Goal: Information Seeking & Learning: Learn about a topic

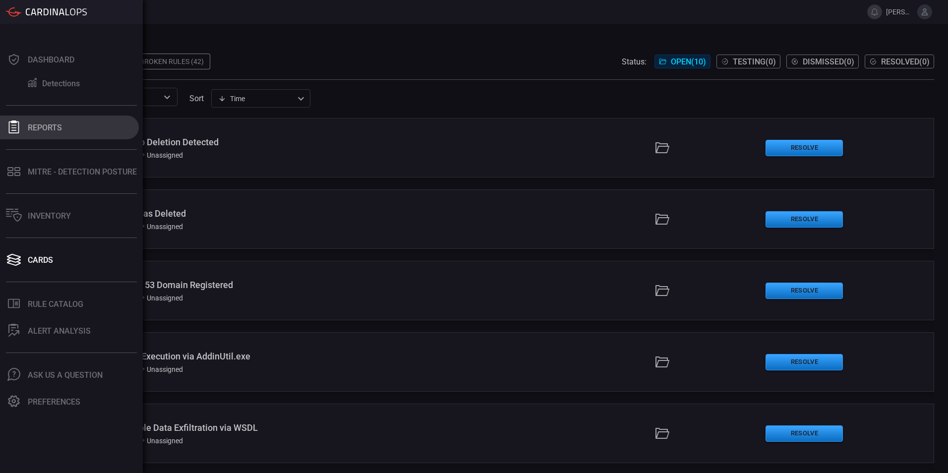
click at [43, 131] on div "Reports" at bounding box center [45, 127] width 34 height 9
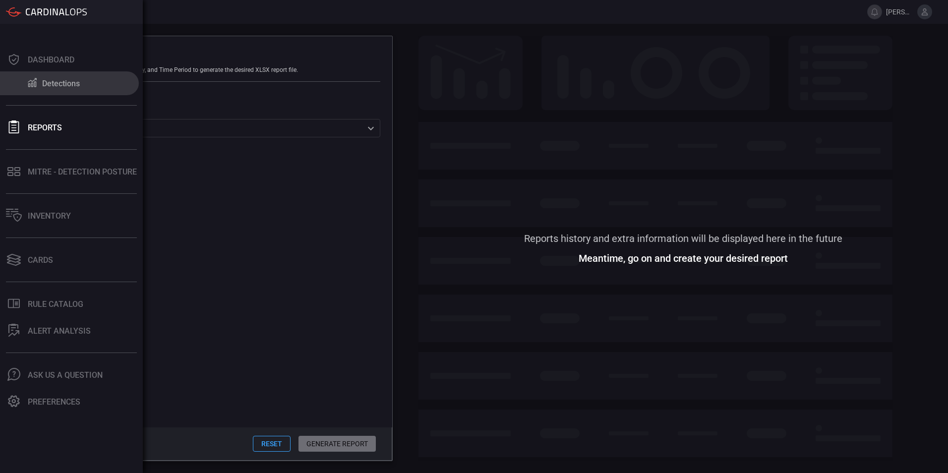
click at [37, 84] on icon at bounding box center [32, 82] width 12 height 10
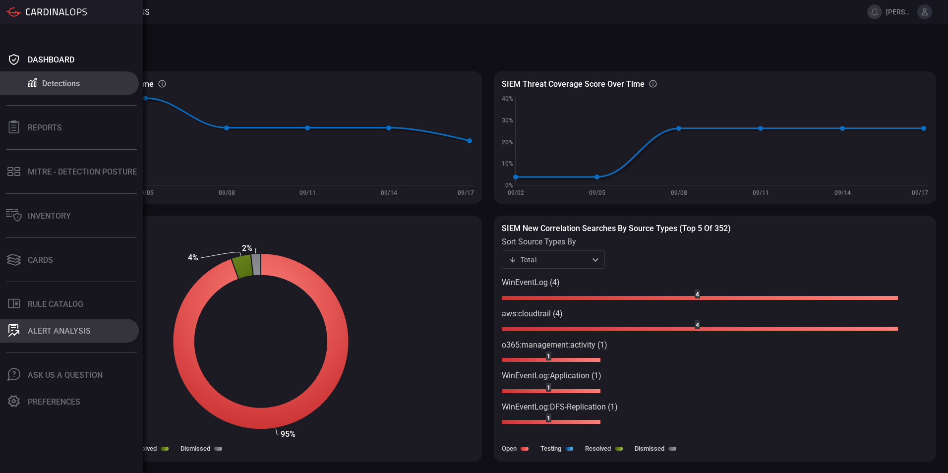
click at [49, 327] on div "ALERT ANALYSIS" at bounding box center [59, 330] width 63 height 9
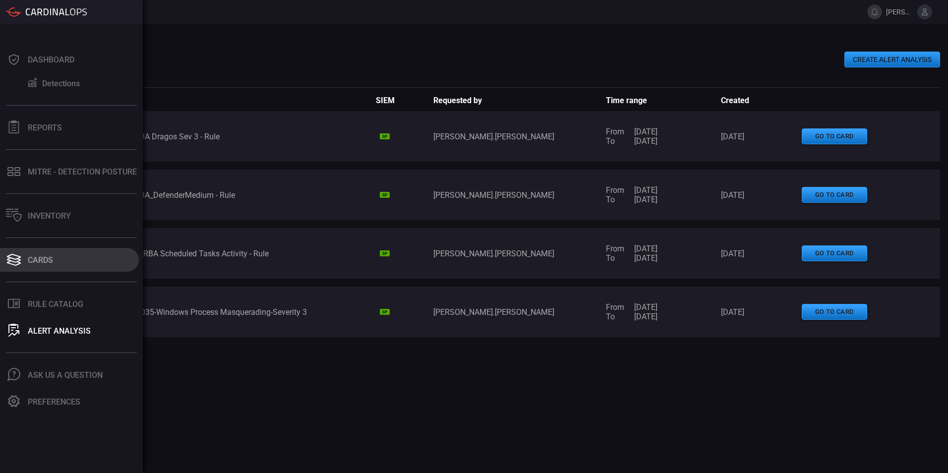
click at [37, 264] on div "Cards" at bounding box center [40, 259] width 25 height 9
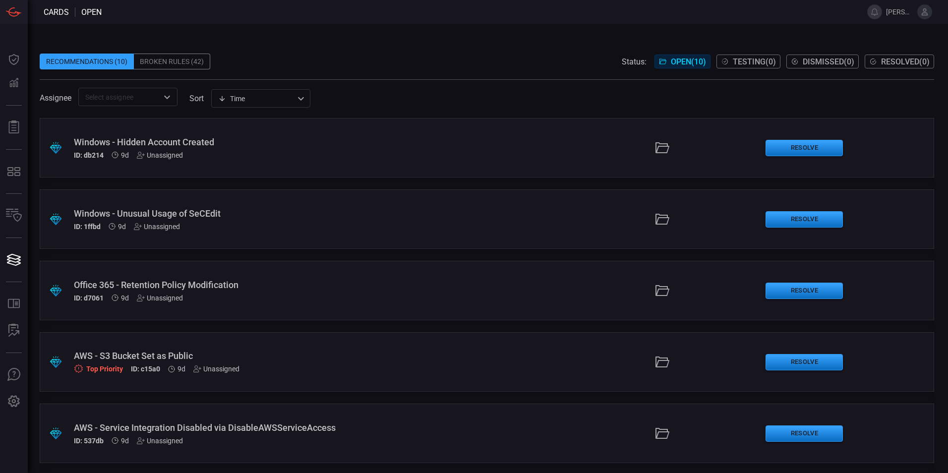
scroll to position [359, 0]
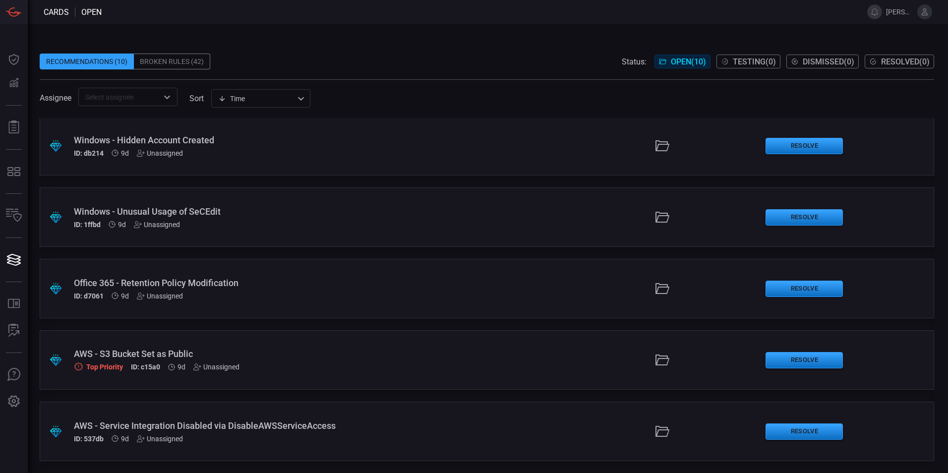
click at [169, 59] on div "Broken Rules (42)" at bounding box center [172, 62] width 76 height 16
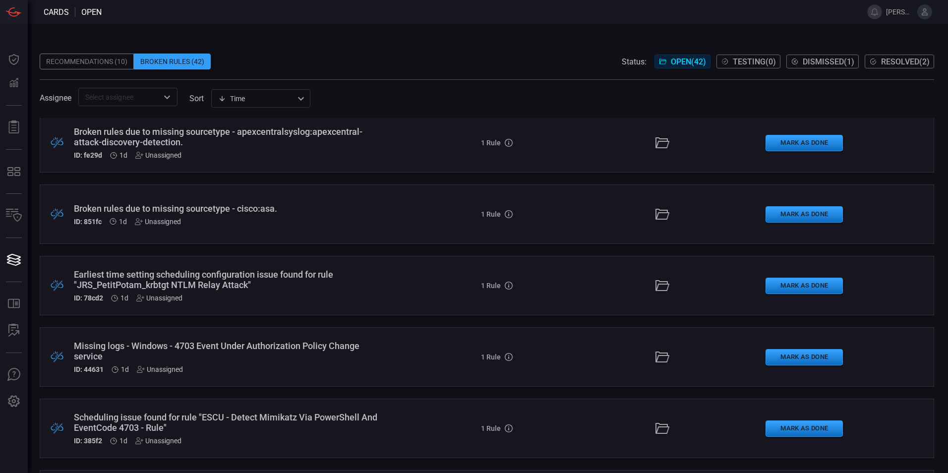
scroll to position [149, 0]
click at [242, 207] on div "Broken rules due to missing sourcetype - cisco:asa." at bounding box center [230, 207] width 313 height 10
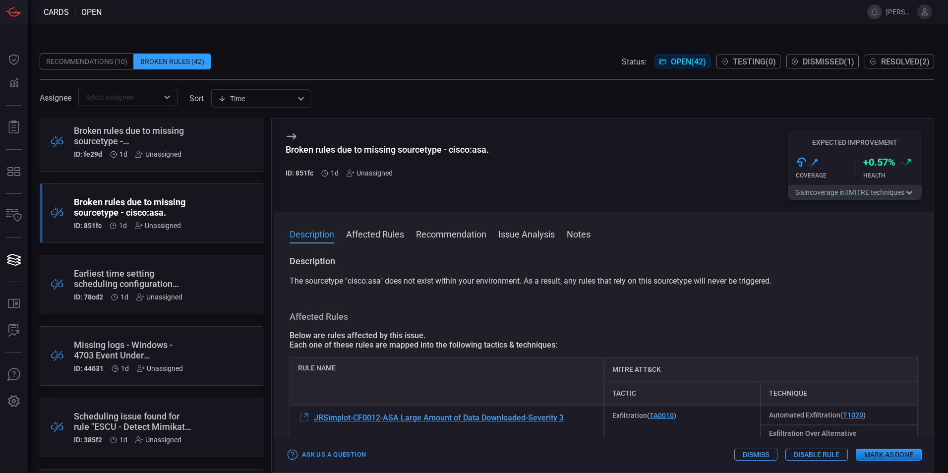
click at [378, 233] on button "Affected Rules" at bounding box center [375, 234] width 58 height 12
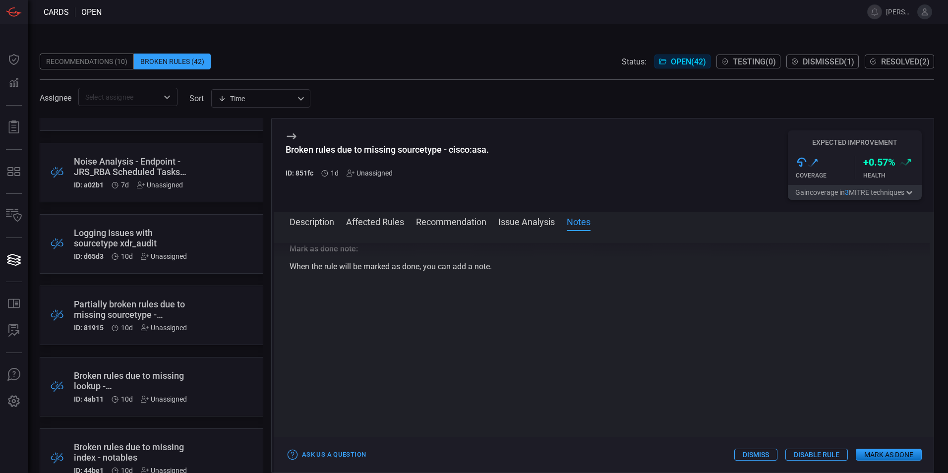
scroll to position [595, 0]
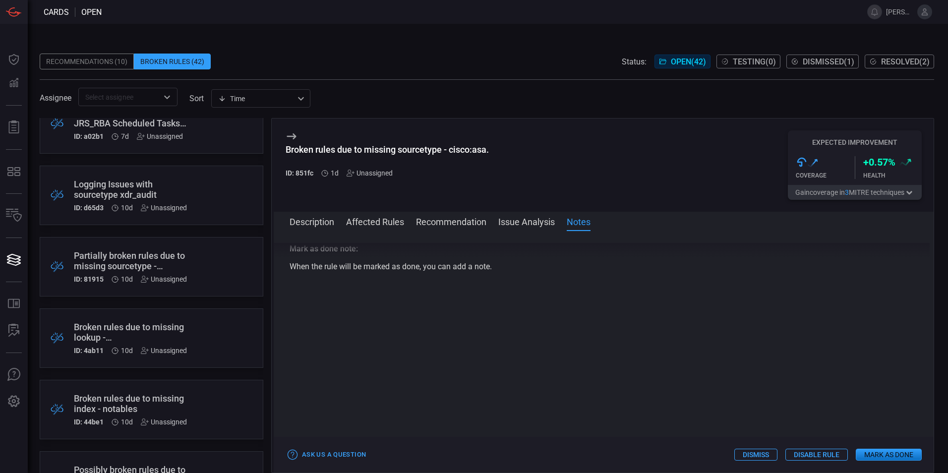
click at [176, 185] on div "Logging Issues with sourcetype xdr_audit" at bounding box center [133, 189] width 118 height 21
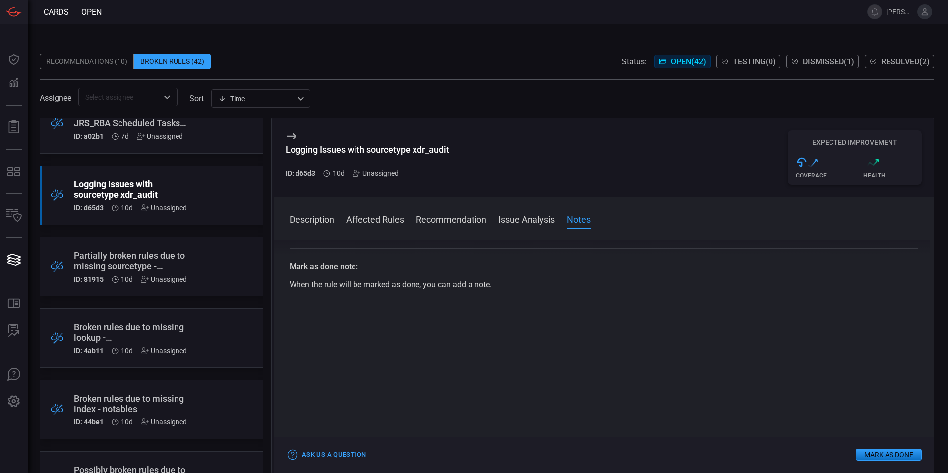
scroll to position [399, 0]
click at [524, 222] on button "Issue Analysis" at bounding box center [526, 219] width 57 height 12
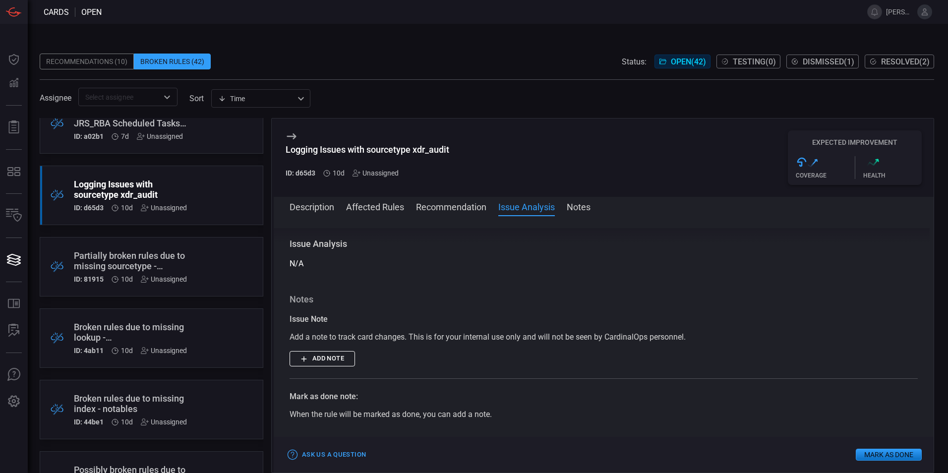
click at [454, 212] on button "Recommendation" at bounding box center [451, 206] width 70 height 12
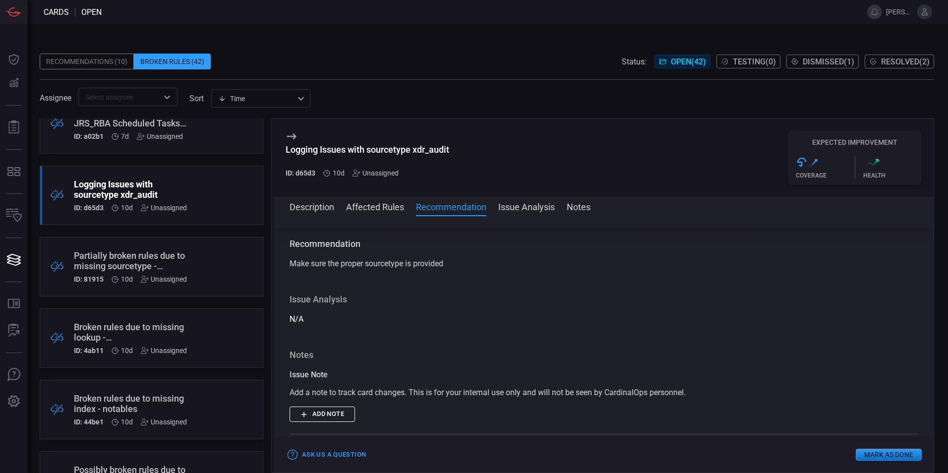
click at [384, 207] on button "Affected Rules" at bounding box center [375, 206] width 58 height 12
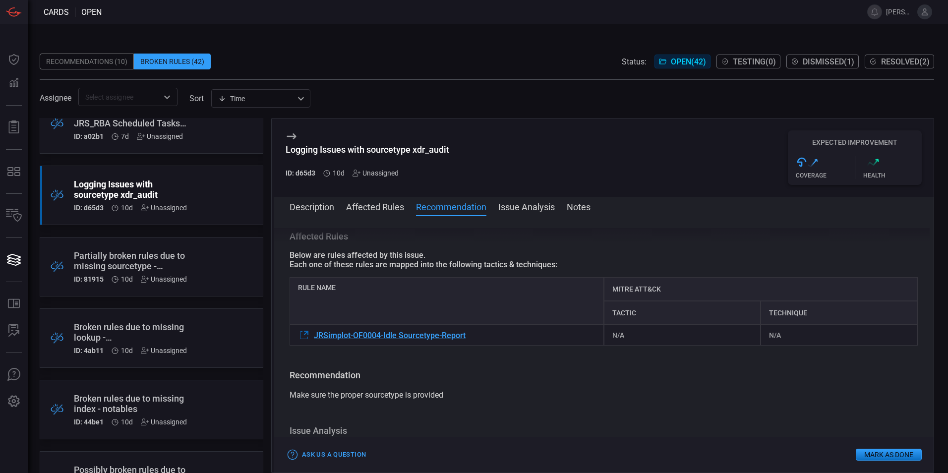
scroll to position [46, 0]
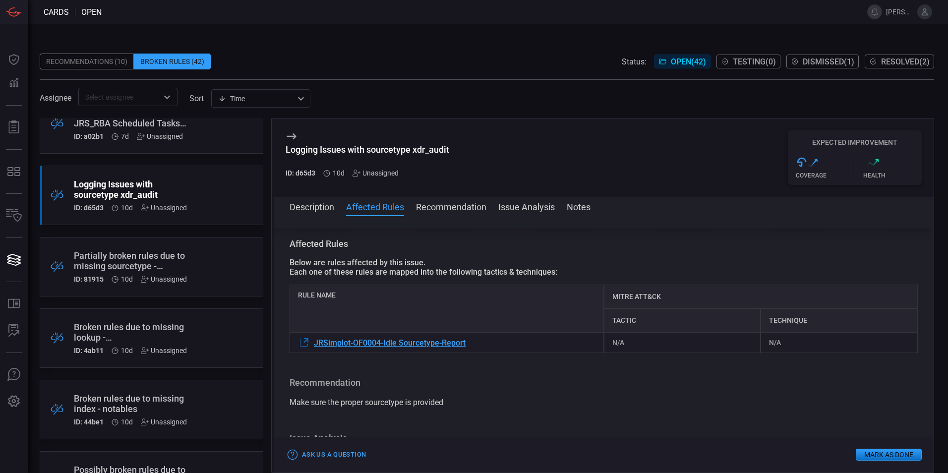
click at [321, 204] on button "Description" at bounding box center [312, 206] width 45 height 12
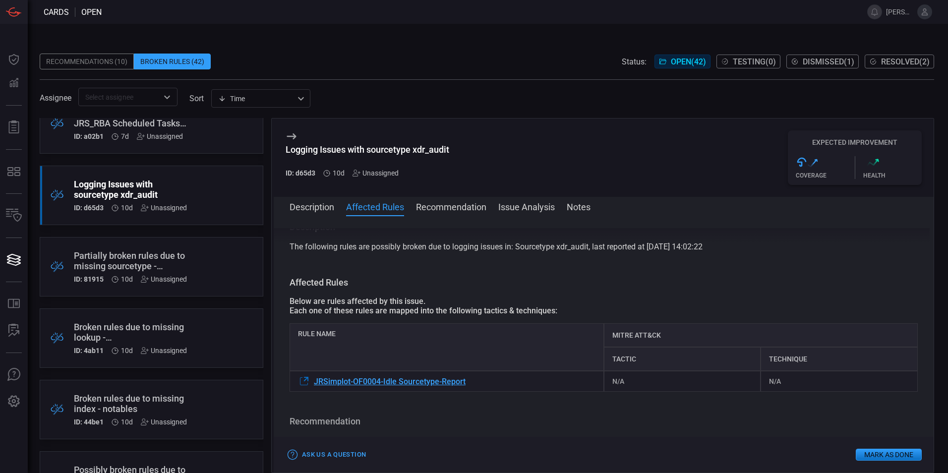
scroll to position [0, 0]
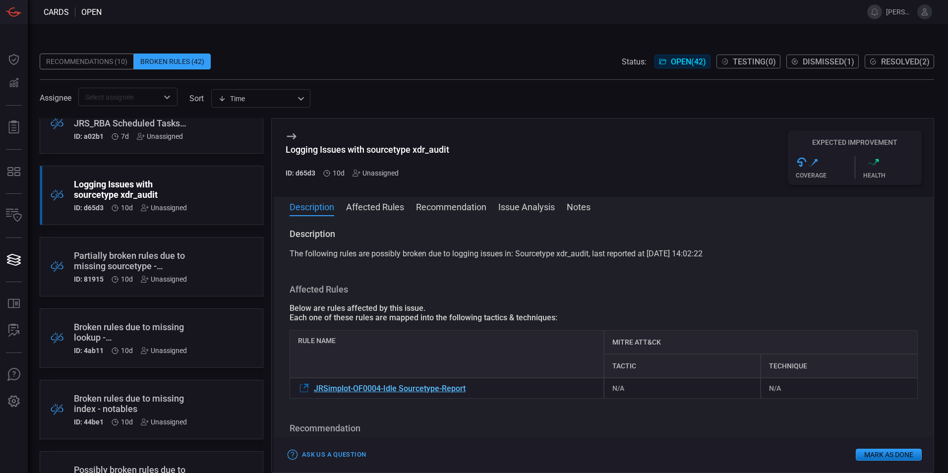
click at [364, 387] on span "JRSimplot-OF0004-Idle Sourcetype-Report" at bounding box center [390, 388] width 152 height 9
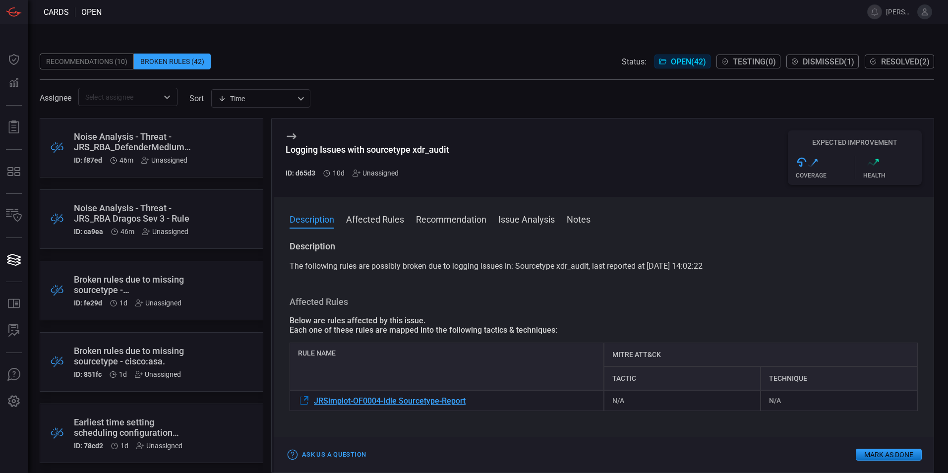
click at [151, 282] on div "Broken rules due to missing sourcetype - apexcentralsyslog:apexcentral-attack-d…" at bounding box center [136, 284] width 125 height 21
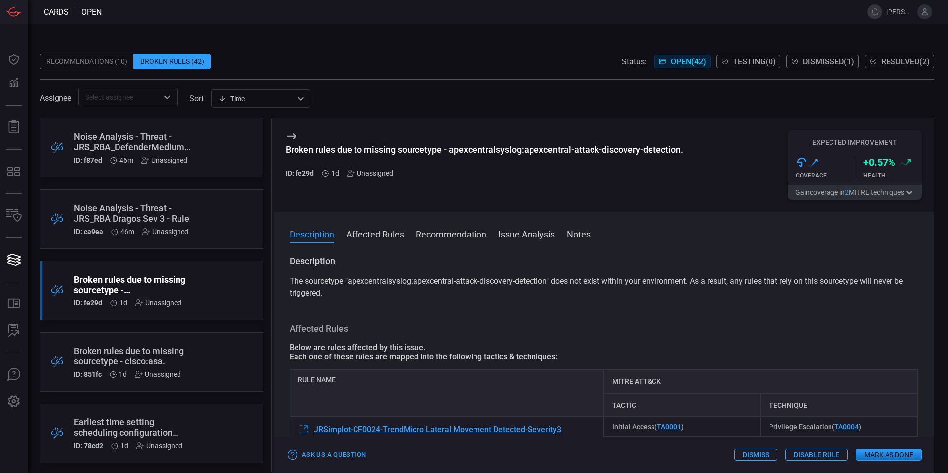
click at [371, 229] on button "Affected Rules" at bounding box center [375, 234] width 58 height 12
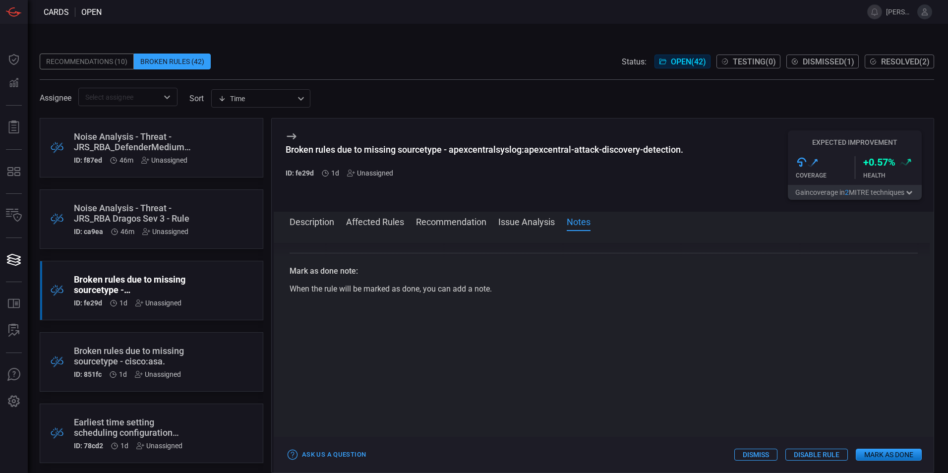
scroll to position [446, 0]
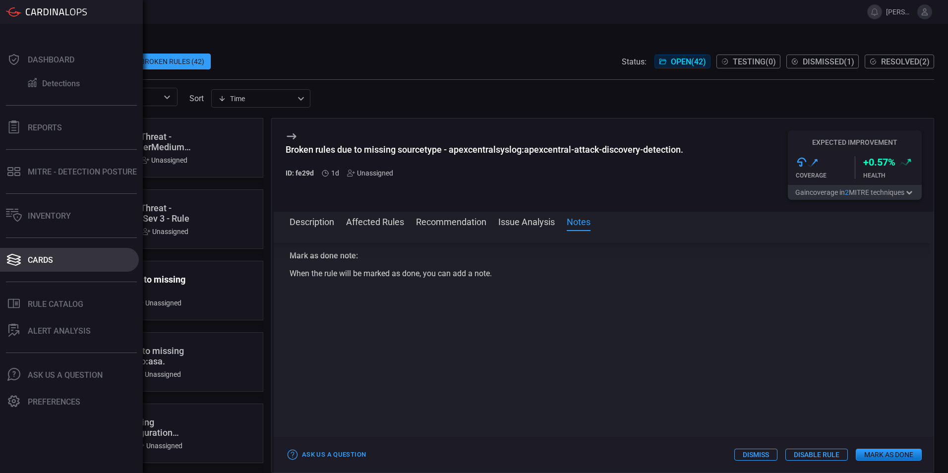
click at [43, 258] on div "Cards" at bounding box center [40, 259] width 25 height 9
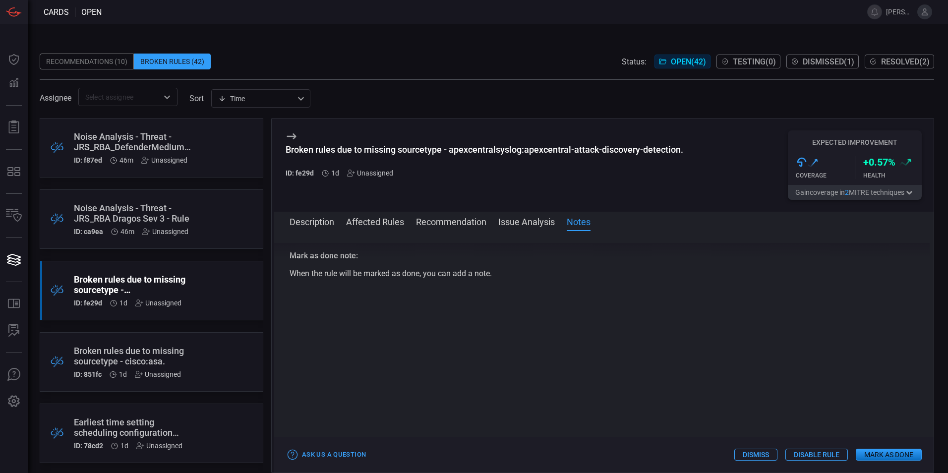
click at [104, 53] on span at bounding box center [487, 46] width 895 height 15
click at [104, 60] on div "Recommendations (10)" at bounding box center [87, 62] width 94 height 16
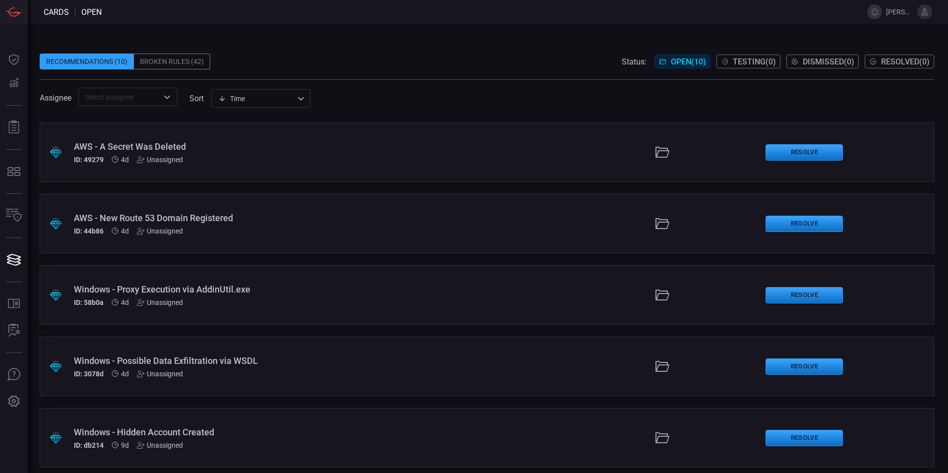
scroll to position [61, 0]
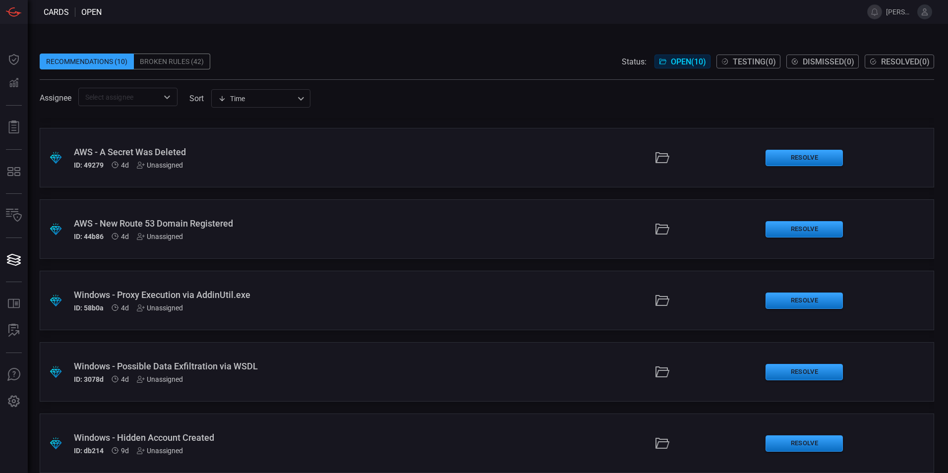
click at [188, 62] on div "Broken Rules (42)" at bounding box center [172, 62] width 76 height 16
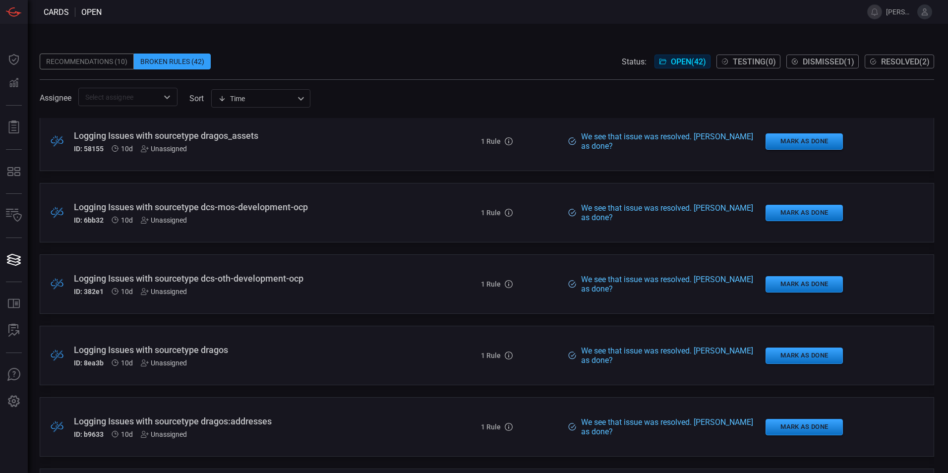
scroll to position [1637, 0]
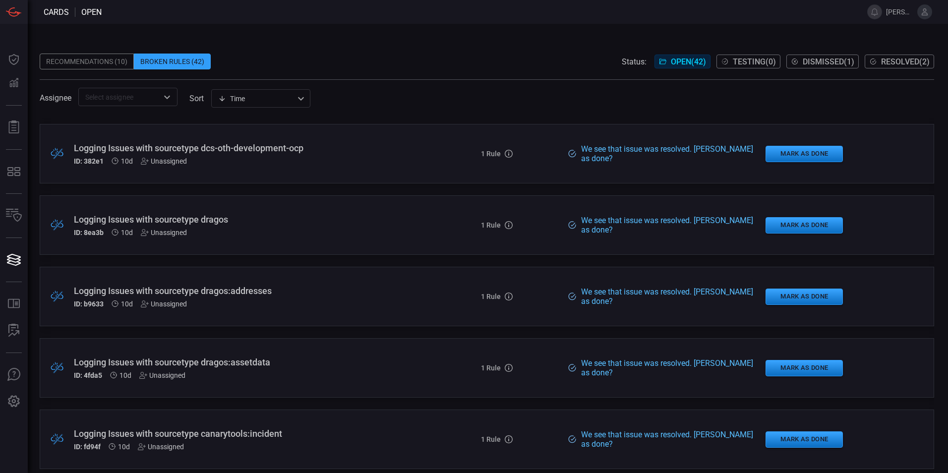
click at [208, 222] on div "Logging Issues with sourcetype dragos" at bounding box center [230, 219] width 313 height 10
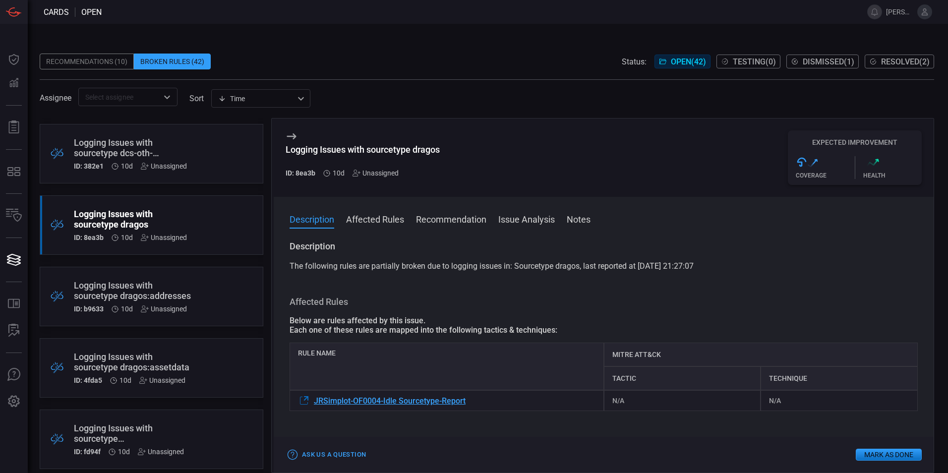
click at [148, 271] on div ".broken_cards_icon_0{fill:#39A4FF;} .broken_cards_icon_1{fill:none;stroke:#1918…" at bounding box center [152, 297] width 224 height 60
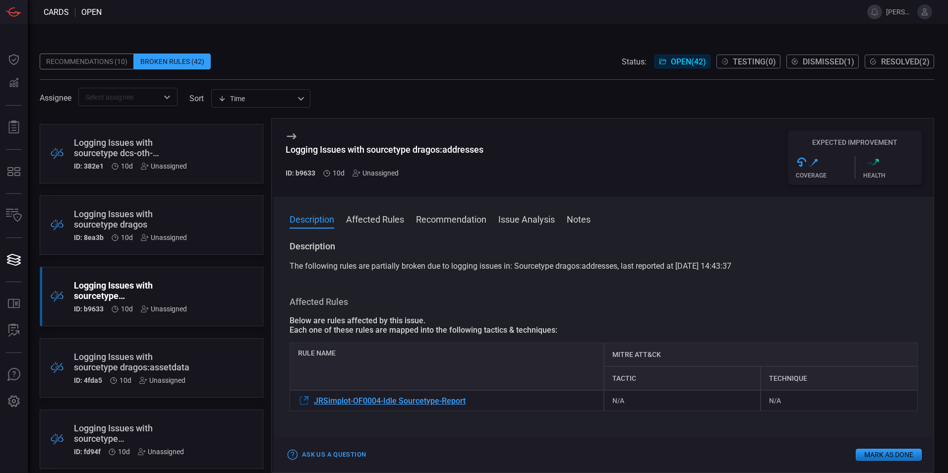
click at [156, 360] on div "Logging Issues with sourcetype dragos:assetdata" at bounding box center [133, 362] width 118 height 21
click at [324, 405] on span "JRSimplot-OF0004-Idle Sourcetype-Report" at bounding box center [390, 400] width 152 height 9
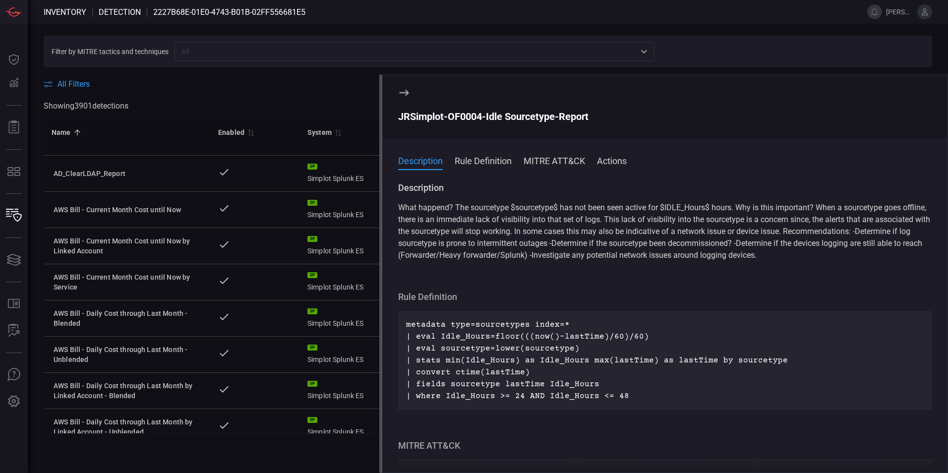
click at [504, 155] on button "Rule Definition" at bounding box center [483, 160] width 57 height 12
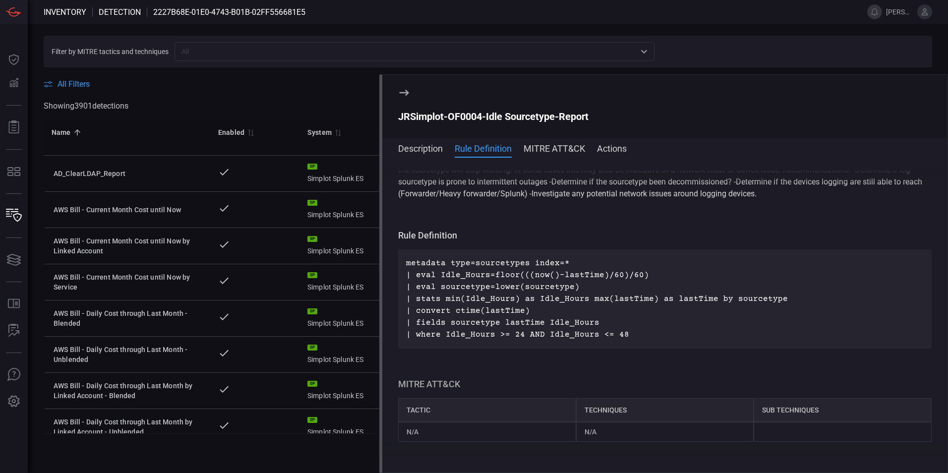
scroll to position [99, 0]
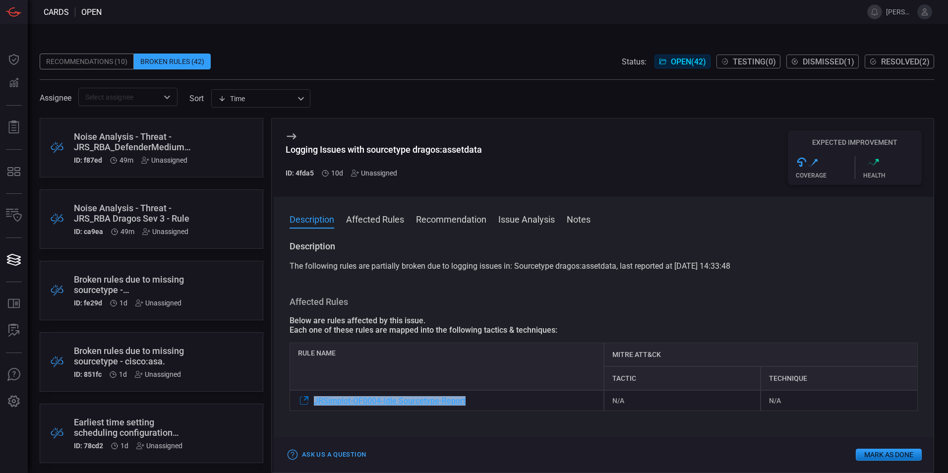
drag, startPoint x: 487, startPoint y: 401, endPoint x: 316, endPoint y: 411, distance: 170.9
click at [316, 411] on div "JRSimplot-OF0004-Idle Sourcetype-Report" at bounding box center [447, 400] width 314 height 21
copy span "JRSimplot-OF0004-Idle Sourcetype-Report"
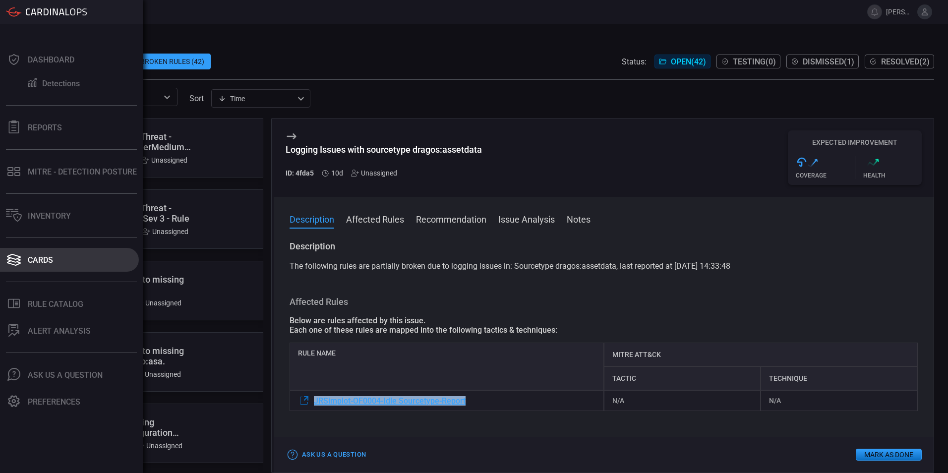
click at [28, 266] on button "Cards" at bounding box center [69, 260] width 139 height 24
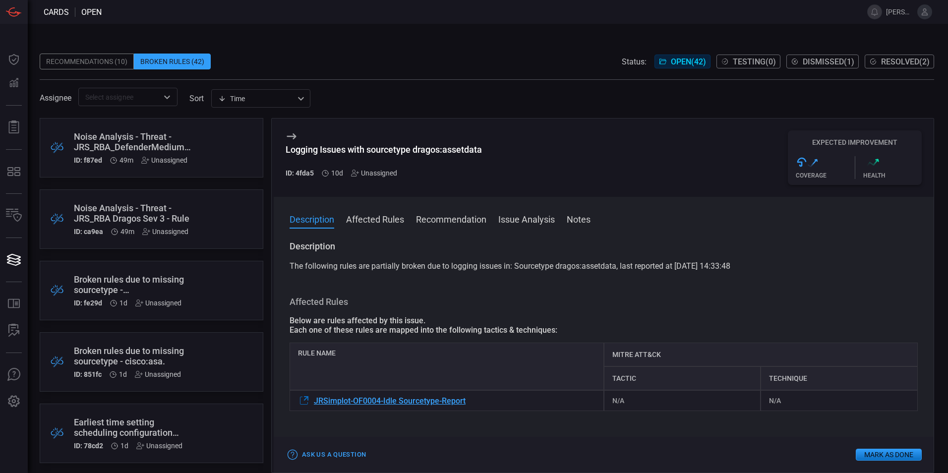
click at [291, 54] on div "Recommendations (10) Broken Rules (42) Status: Open ( 42 ) Testing ( 0 ) Dismis…" at bounding box center [487, 62] width 895 height 16
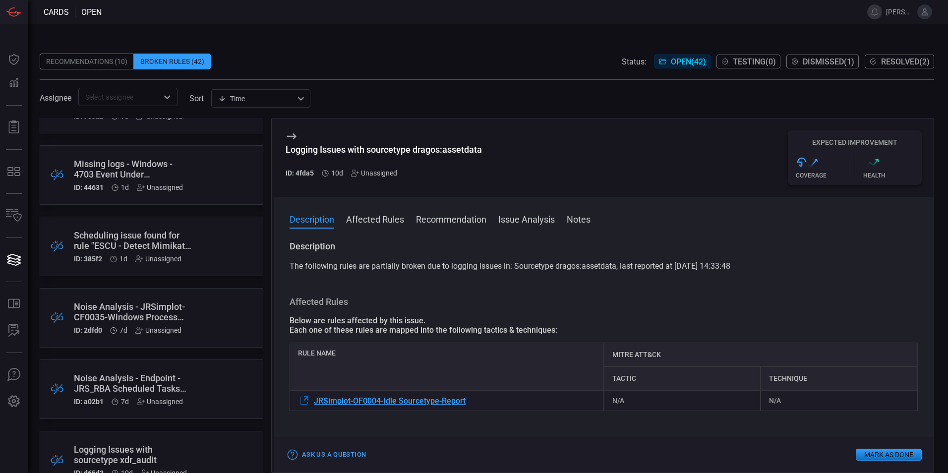
scroll to position [347, 0]
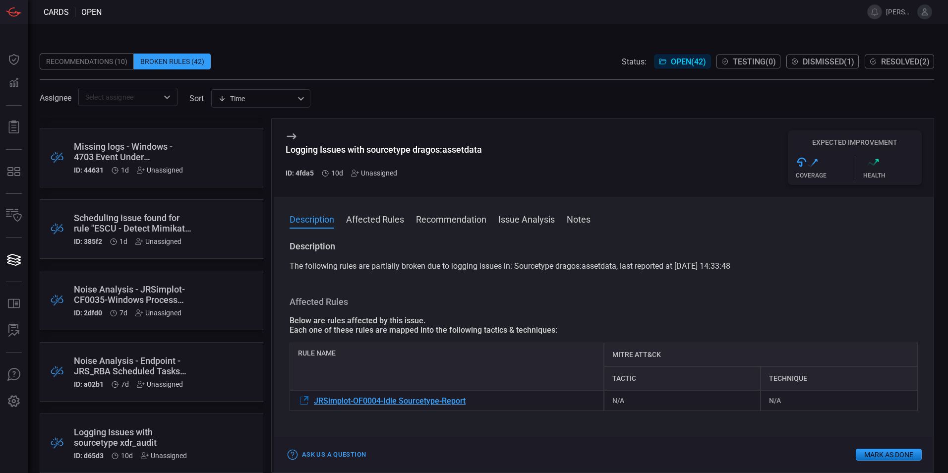
click at [190, 360] on div ".broken_cards_icon_0{fill:#39A4FF;} .broken_cards_icon_1{fill:none;stroke:#1918…" at bounding box center [152, 372] width 224 height 60
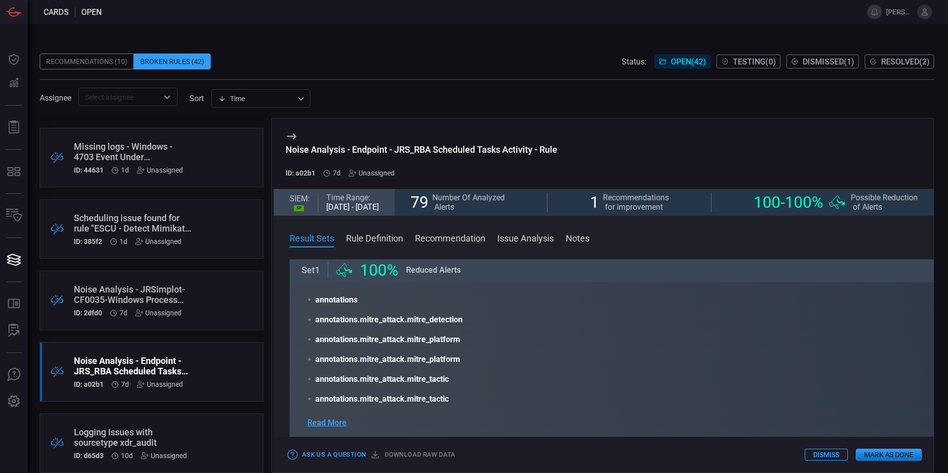
scroll to position [99, 0]
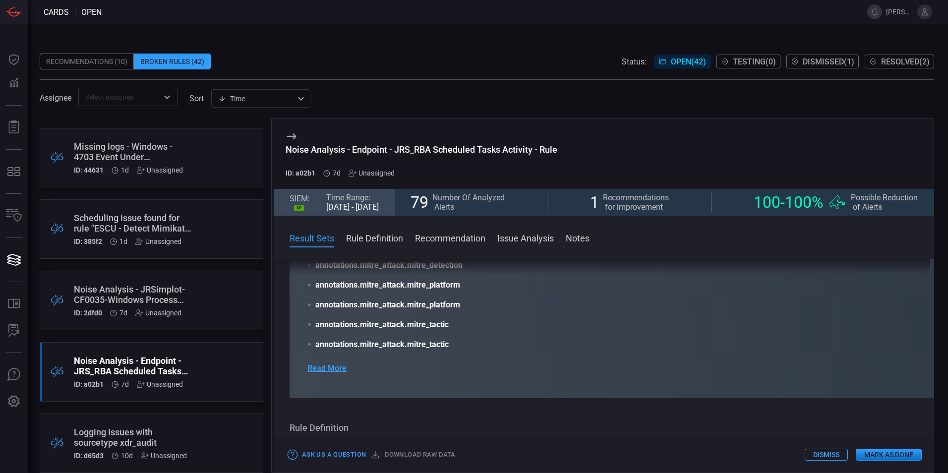
click at [320, 372] on span "Read More" at bounding box center [326, 369] width 39 height 12
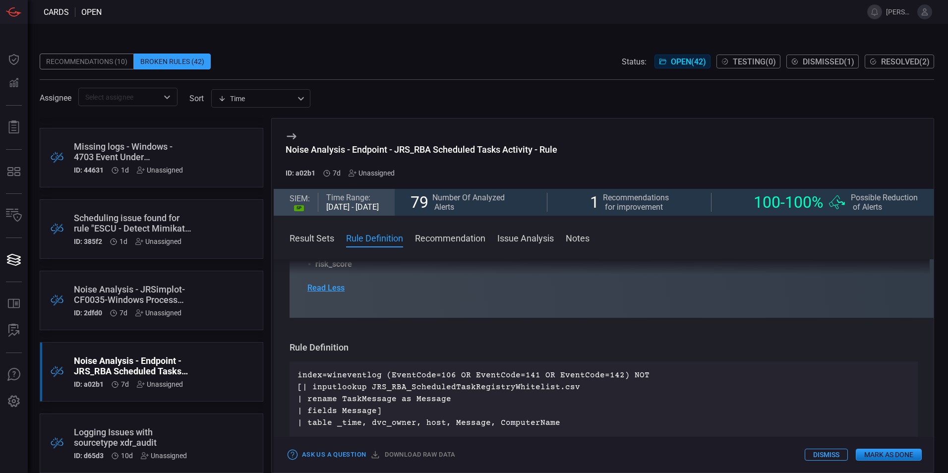
scroll to position [308, 0]
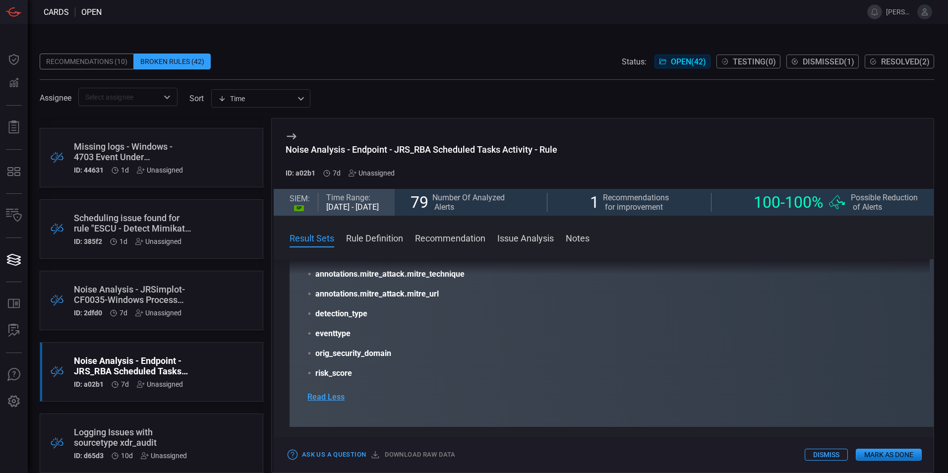
click at [446, 244] on button "Recommendation" at bounding box center [450, 238] width 70 height 12
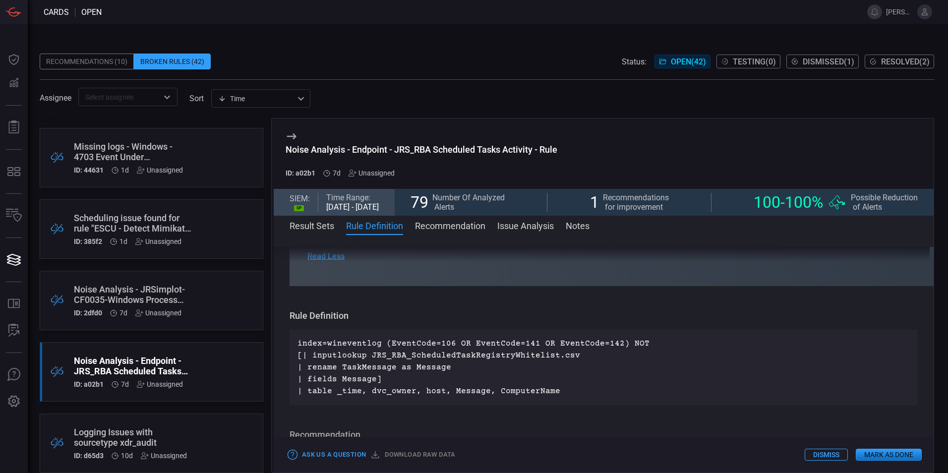
scroll to position [311, 0]
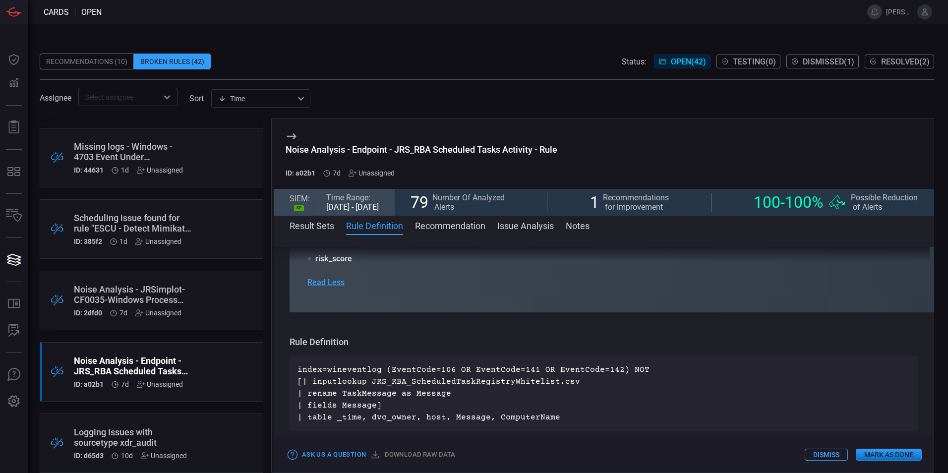
click at [520, 225] on button "Issue Analysis" at bounding box center [525, 225] width 57 height 12
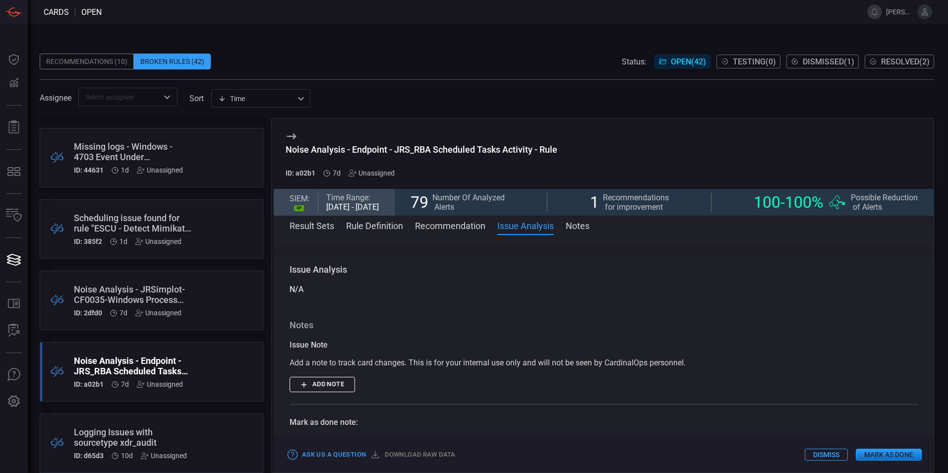
scroll to position [589, 0]
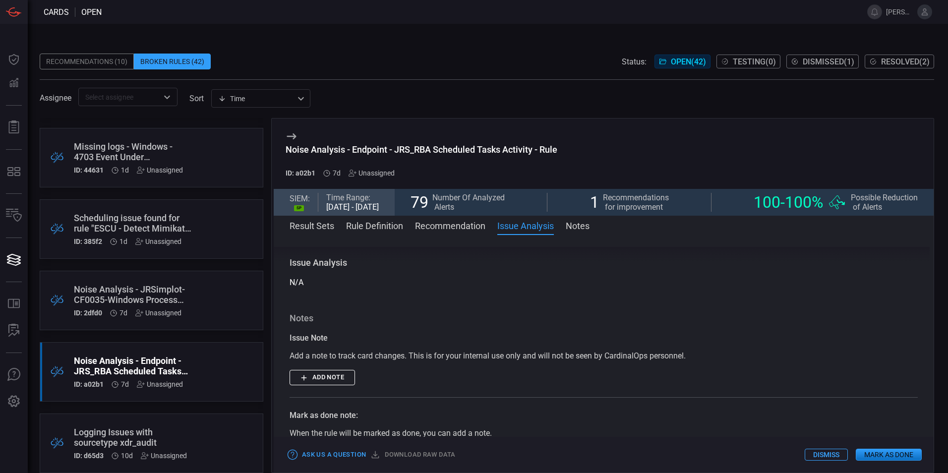
click at [451, 228] on button "Recommendation" at bounding box center [450, 225] width 70 height 12
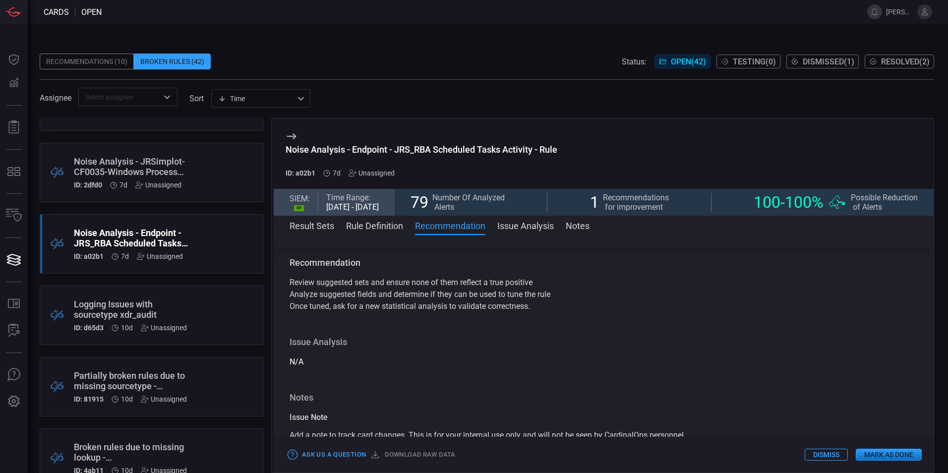
scroll to position [546, 0]
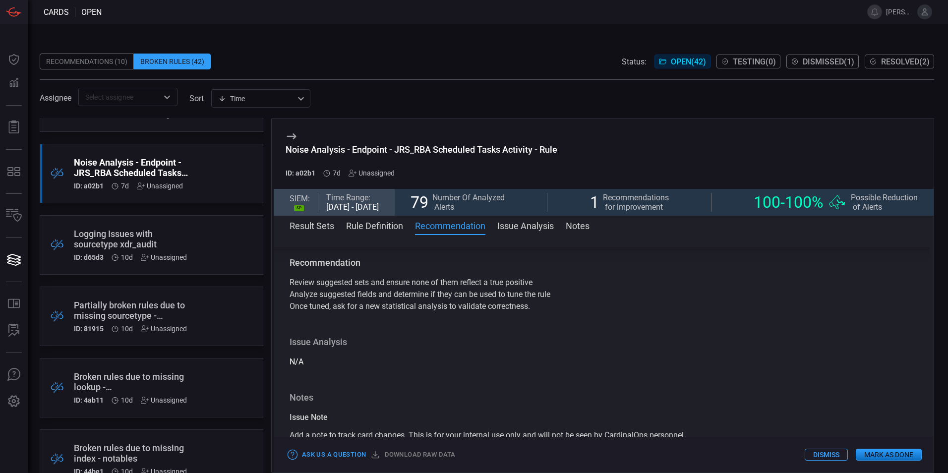
click at [219, 248] on div ".broken_cards_icon_0{fill:#39A4FF;} .broken_cards_icon_1{fill:none;stroke:#1918…" at bounding box center [152, 245] width 224 height 60
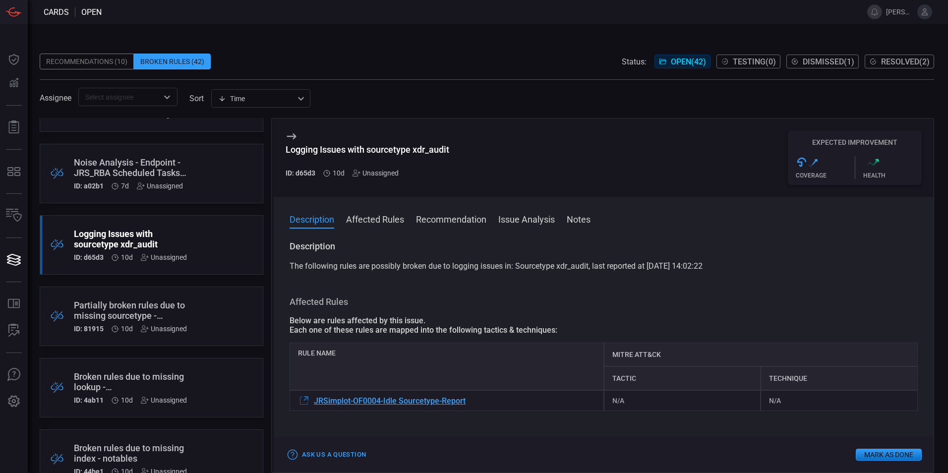
click at [218, 308] on div ".broken_cards_icon_0{fill:#39A4FF;} .broken_cards_icon_1{fill:none;stroke:#1918…" at bounding box center [152, 317] width 224 height 60
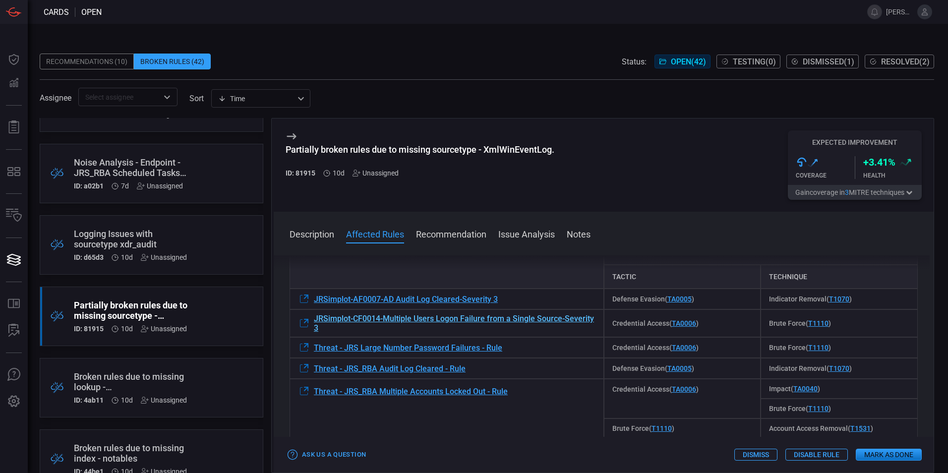
scroll to position [99, 0]
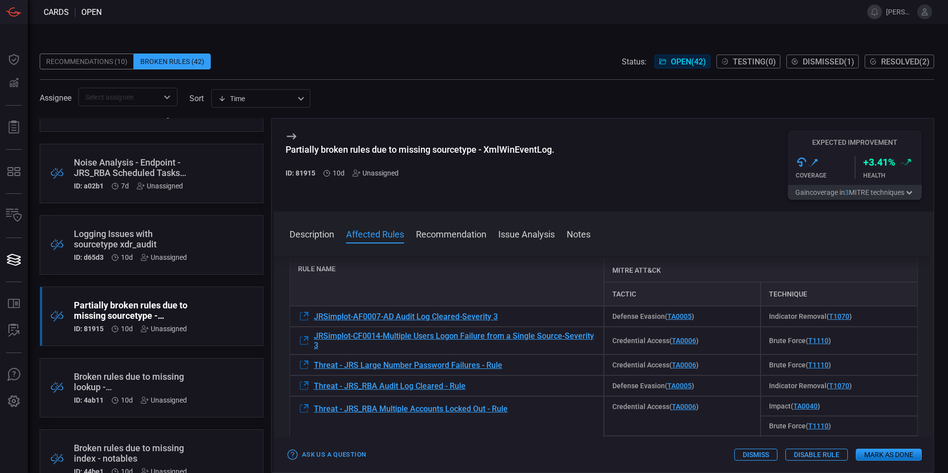
click at [459, 245] on span at bounding box center [604, 248] width 660 height 16
click at [456, 233] on button "Recommendation" at bounding box center [451, 234] width 70 height 12
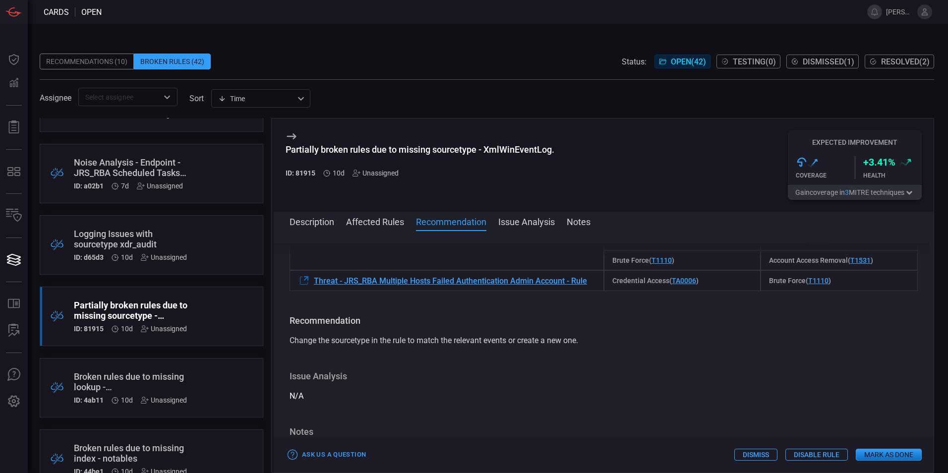
scroll to position [334, 0]
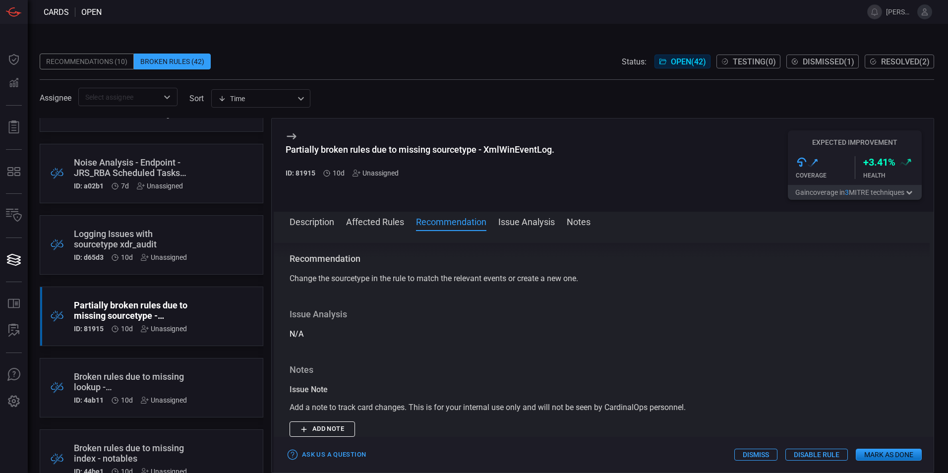
click at [392, 229] on span at bounding box center [604, 235] width 660 height 16
click at [388, 224] on button "Affected Rules" at bounding box center [375, 221] width 58 height 12
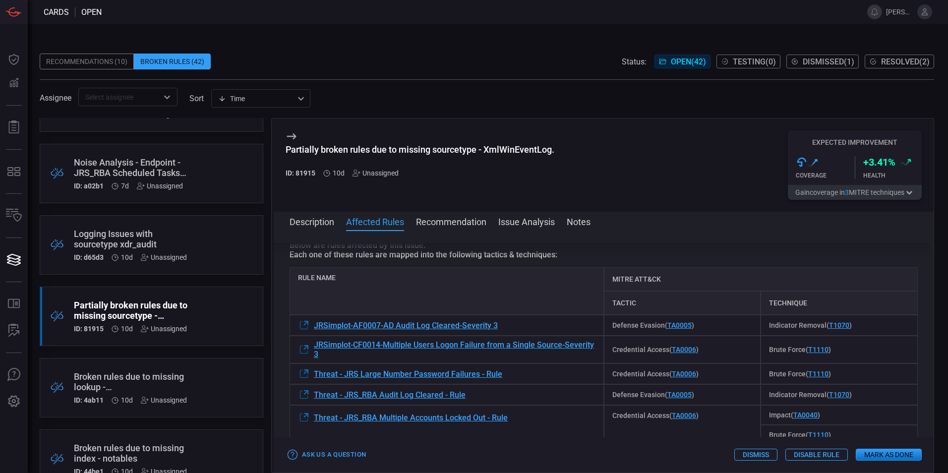
scroll to position [95, 0]
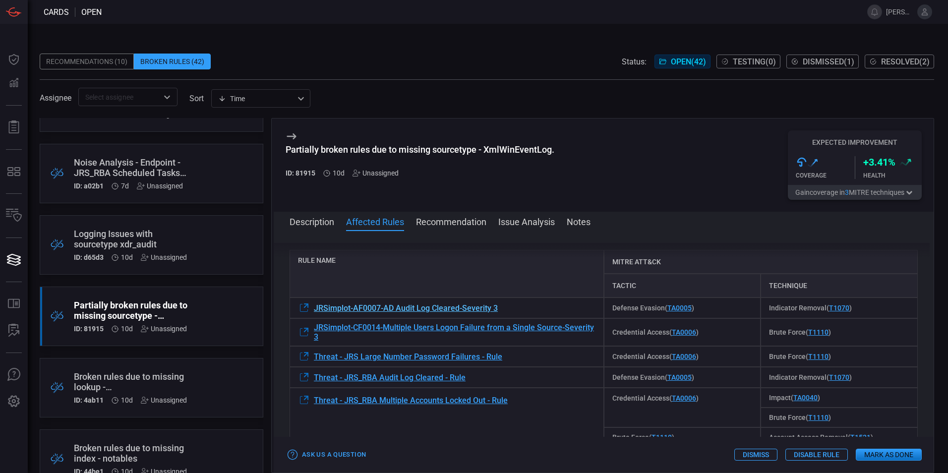
click at [425, 306] on span "JRSimplot-AF0007-AD Audit Log Cleared-Severity 3" at bounding box center [406, 308] width 184 height 9
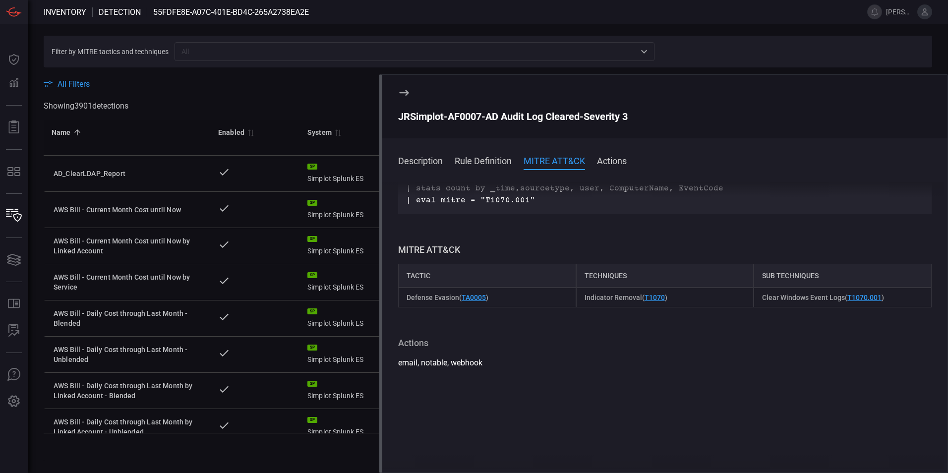
scroll to position [198, 0]
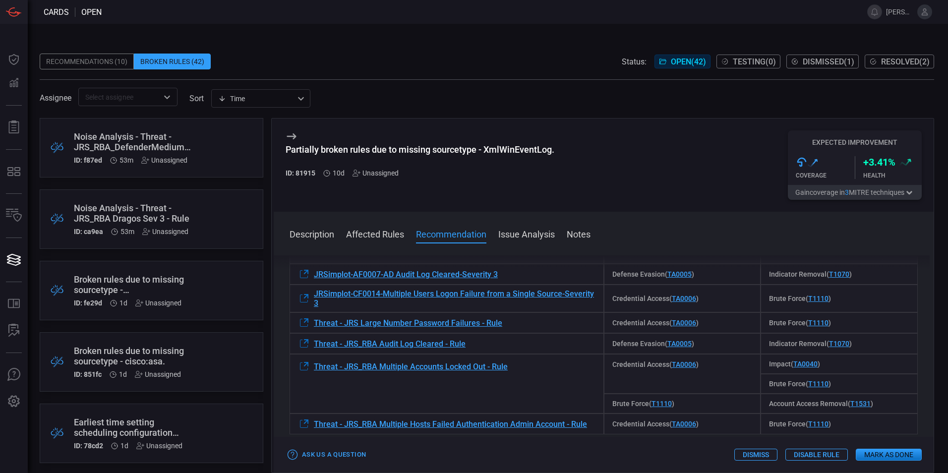
scroll to position [198, 0]
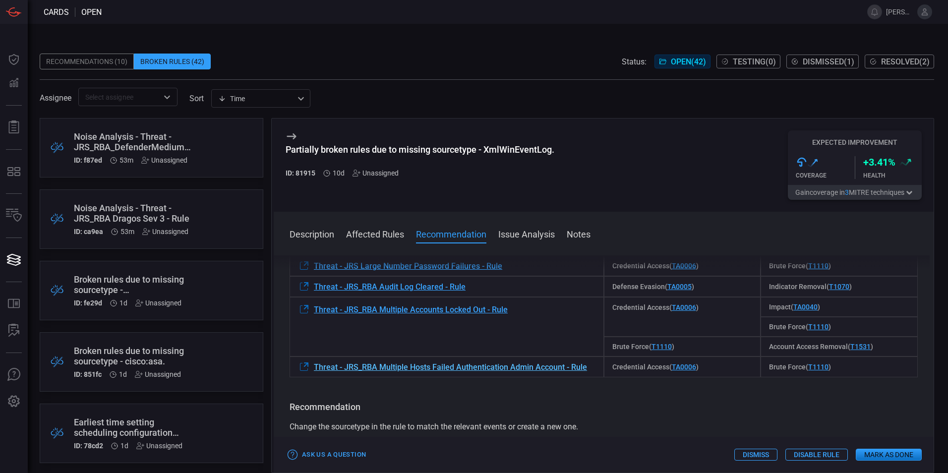
click at [484, 368] on span "Threat - JRS_RBA Multiple Hosts Failed Authentication Admin Account - Rule" at bounding box center [450, 367] width 273 height 9
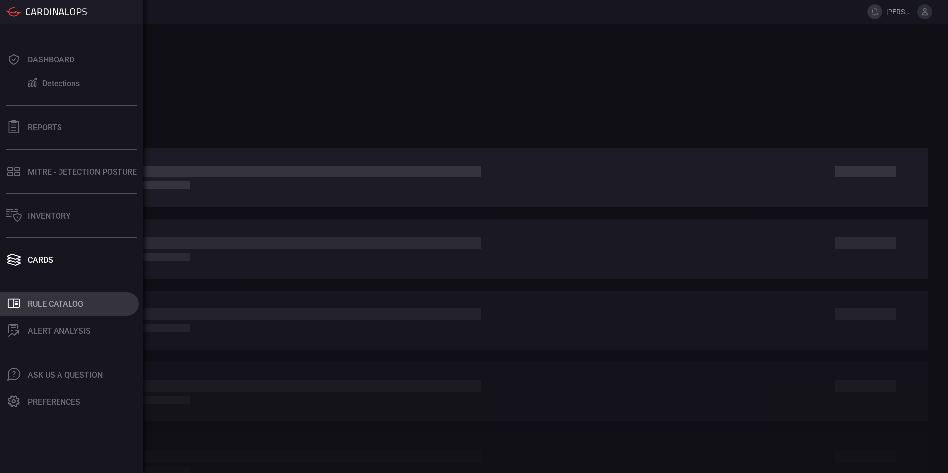
click at [55, 300] on div "Rule Catalog" at bounding box center [56, 304] width 56 height 9
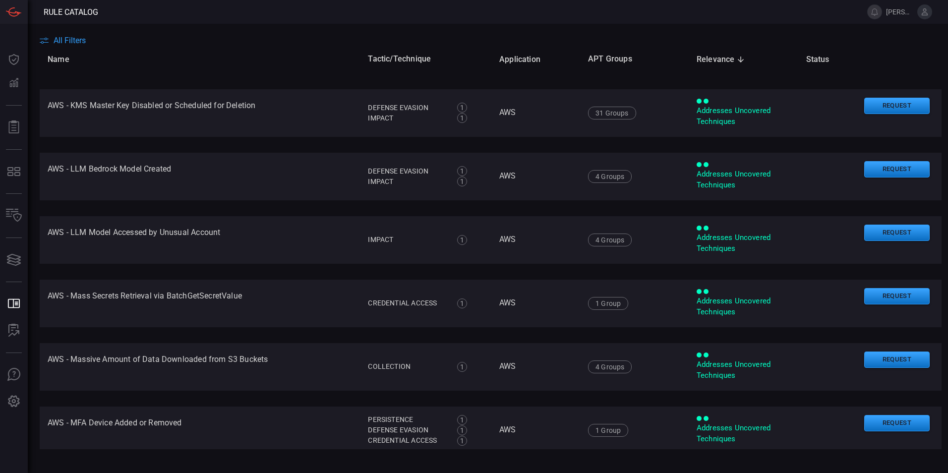
scroll to position [2824, 0]
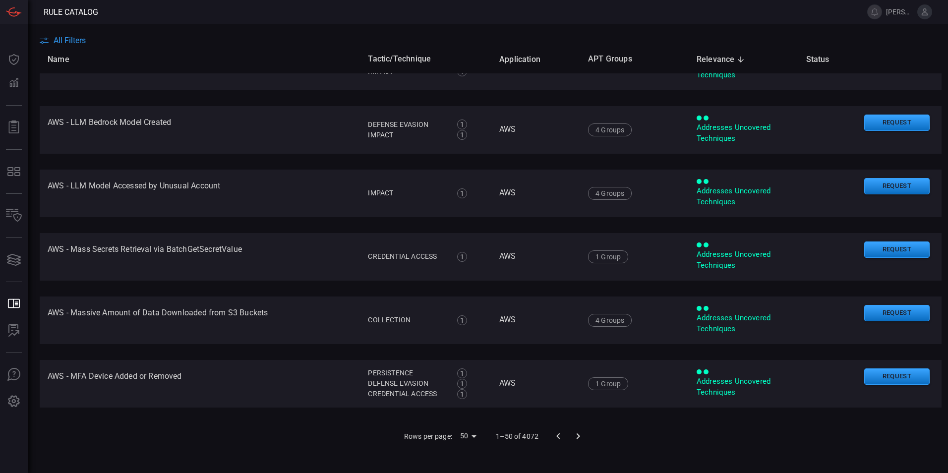
click at [577, 438] on icon "Go to next page" at bounding box center [578, 436] width 12 height 12
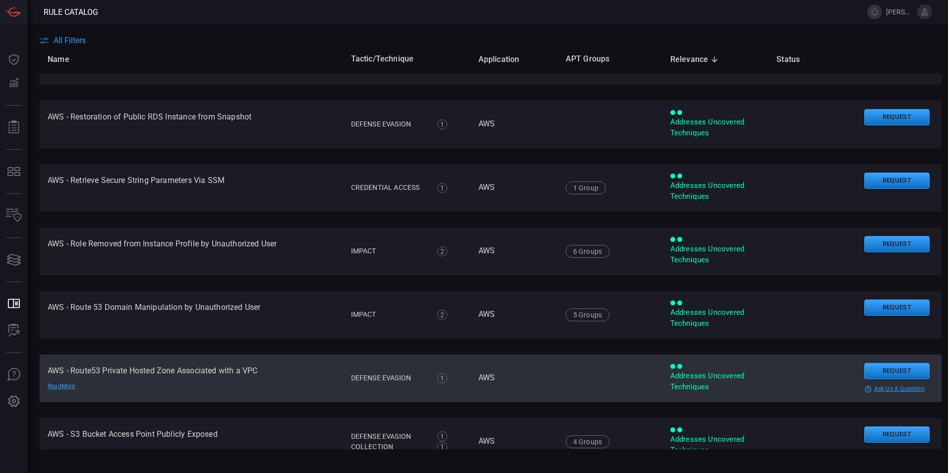
scroll to position [2870, 0]
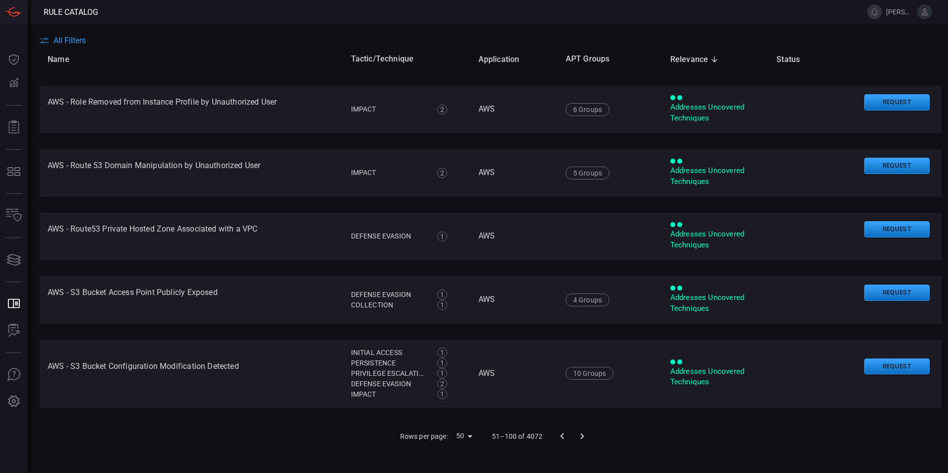
click at [70, 39] on span "All Filters" at bounding box center [70, 40] width 32 height 9
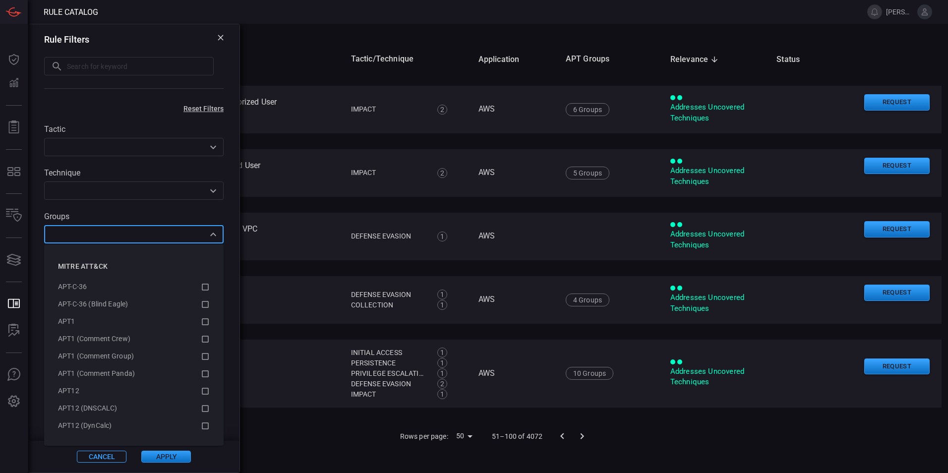
click at [150, 239] on input "text" at bounding box center [125, 234] width 157 height 12
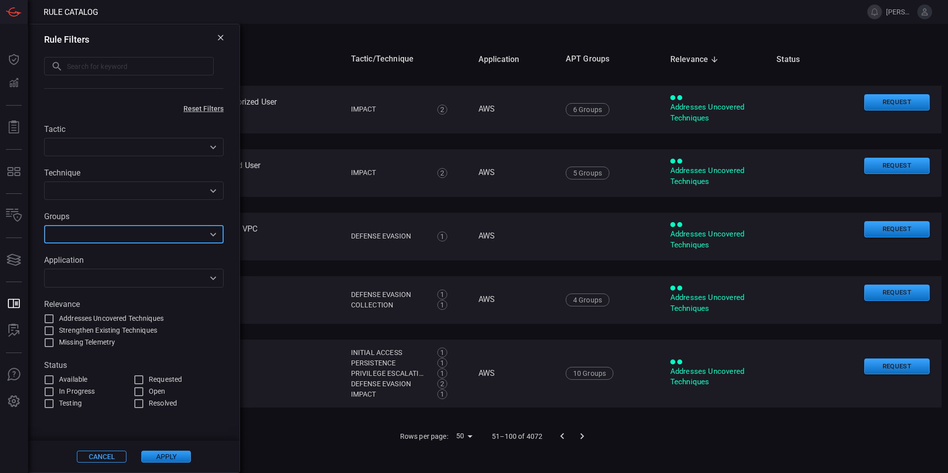
click at [150, 239] on input "text" at bounding box center [125, 234] width 157 height 12
click at [141, 274] on input "text" at bounding box center [125, 278] width 157 height 12
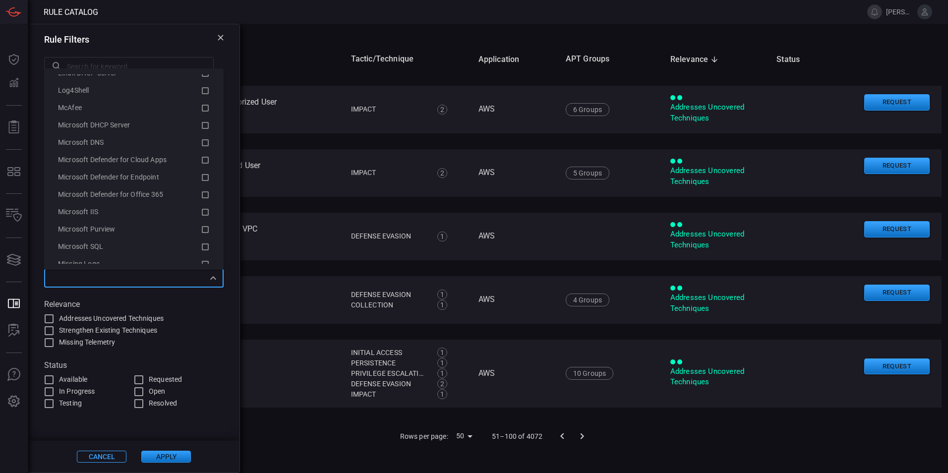
scroll to position [1339, 0]
click at [201, 171] on icon at bounding box center [205, 172] width 9 height 12
click at [201, 118] on icon at bounding box center [205, 117] width 9 height 12
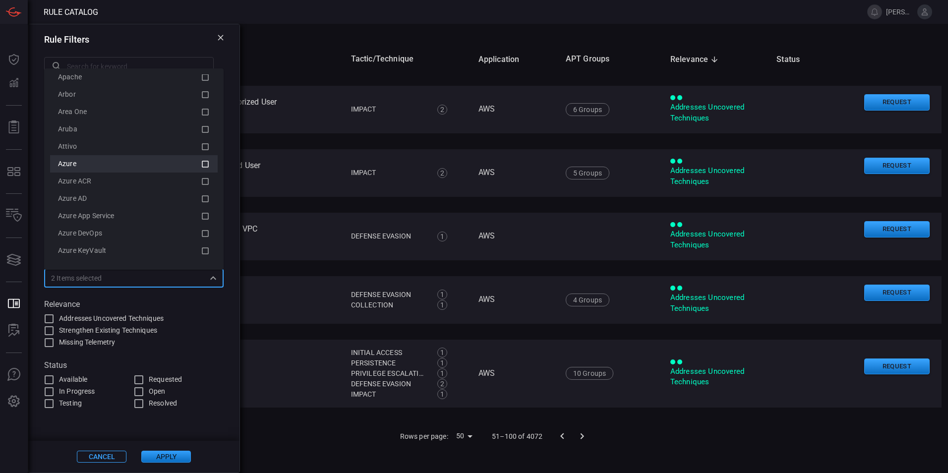
click at [201, 164] on icon at bounding box center [205, 164] width 9 height 12
click at [201, 182] on icon at bounding box center [205, 182] width 9 height 12
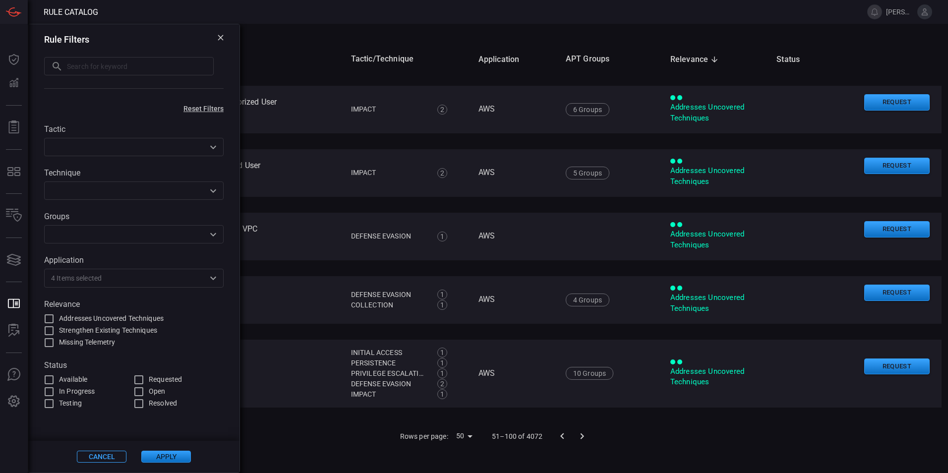
click at [168, 455] on button "Apply" at bounding box center [166, 457] width 50 height 12
